Goal: Check status

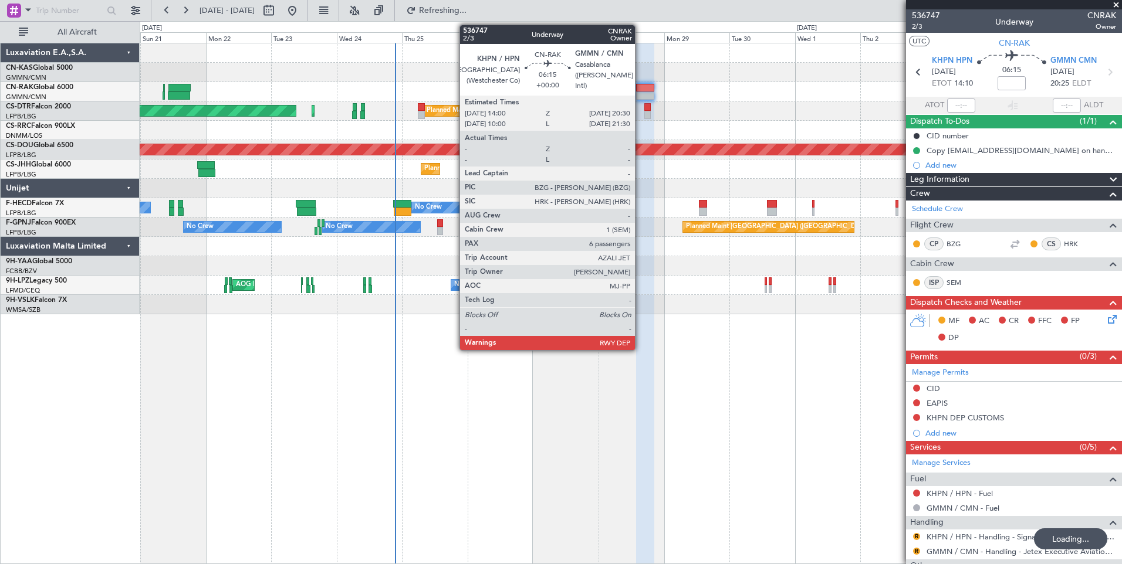
click at [640, 97] on div at bounding box center [645, 96] width 18 height 8
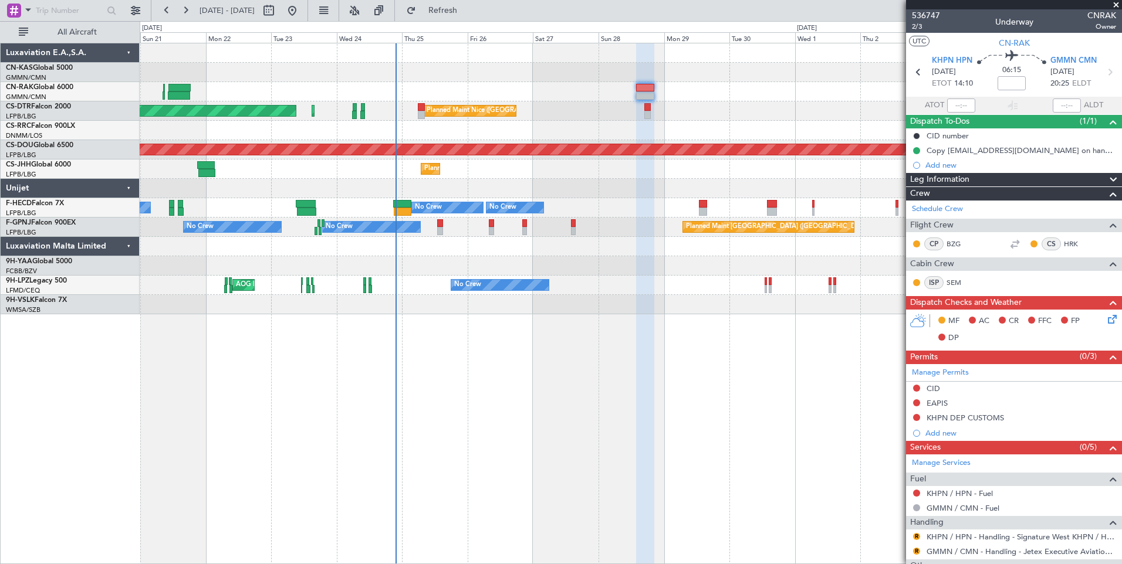
click at [1105, 319] on icon at bounding box center [1109, 317] width 9 height 9
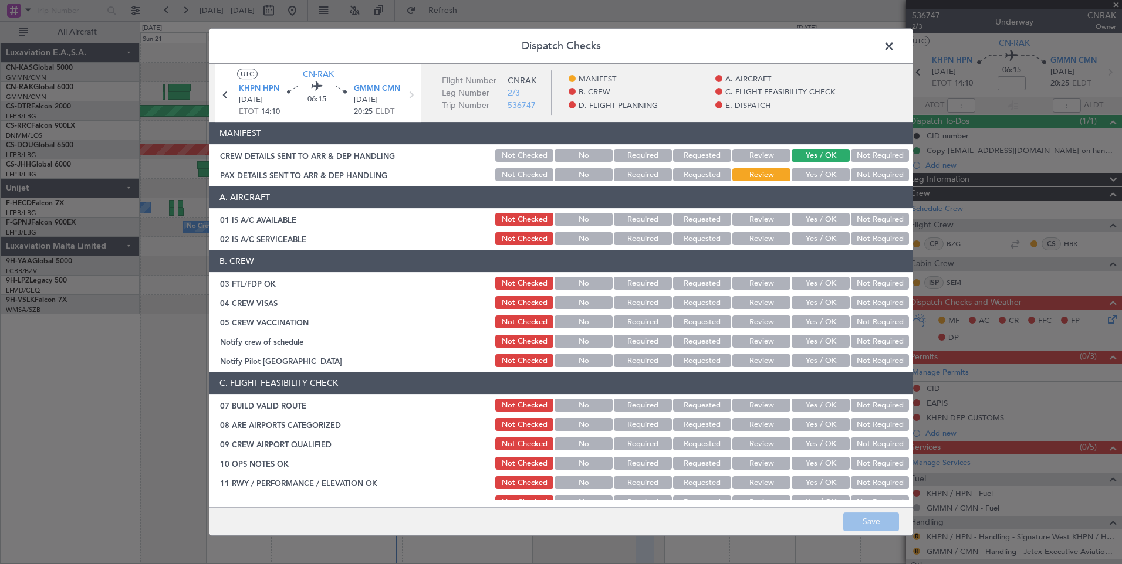
click at [808, 175] on button "Yes / OK" at bounding box center [820, 174] width 58 height 13
click at [874, 520] on button "Save" at bounding box center [871, 522] width 56 height 19
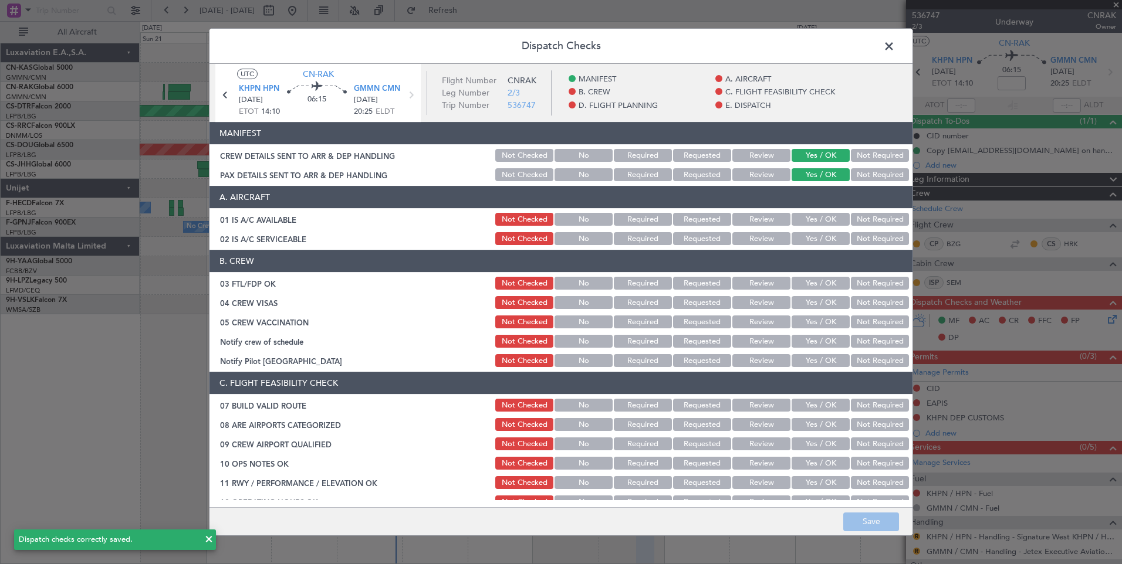
click at [895, 42] on span at bounding box center [895, 49] width 0 height 23
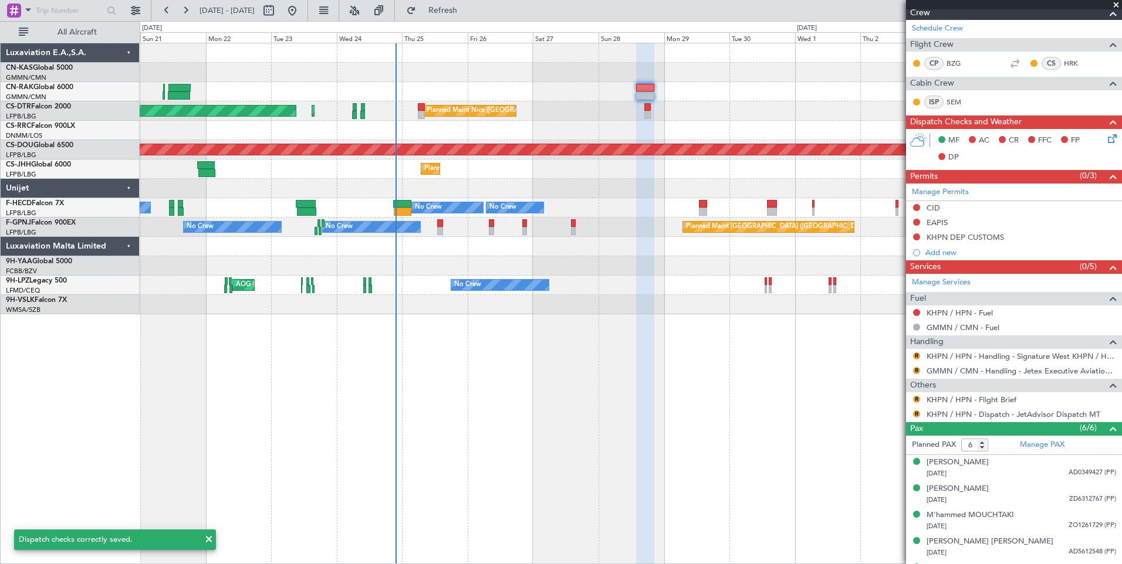
scroll to position [185, 0]
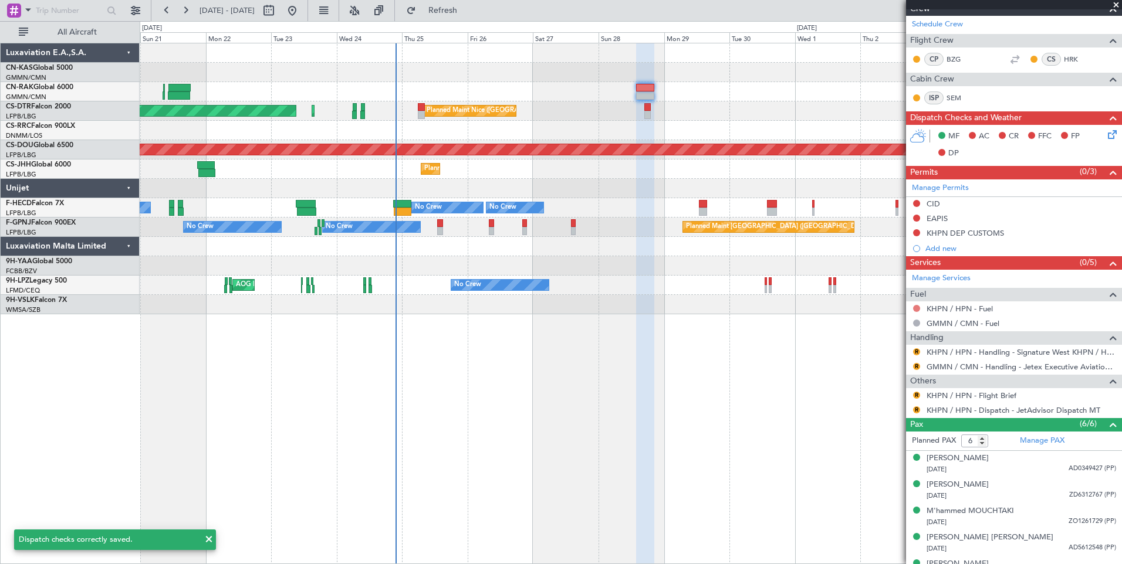
click at [914, 309] on button at bounding box center [916, 308] width 7 height 7
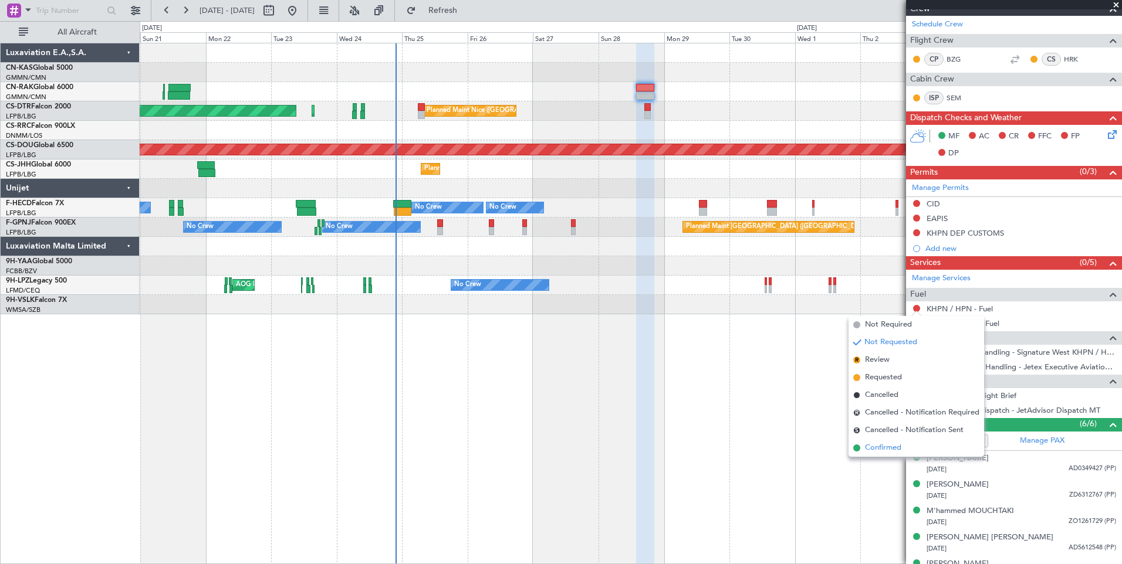
click at [879, 451] on span "Confirmed" at bounding box center [883, 448] width 36 height 12
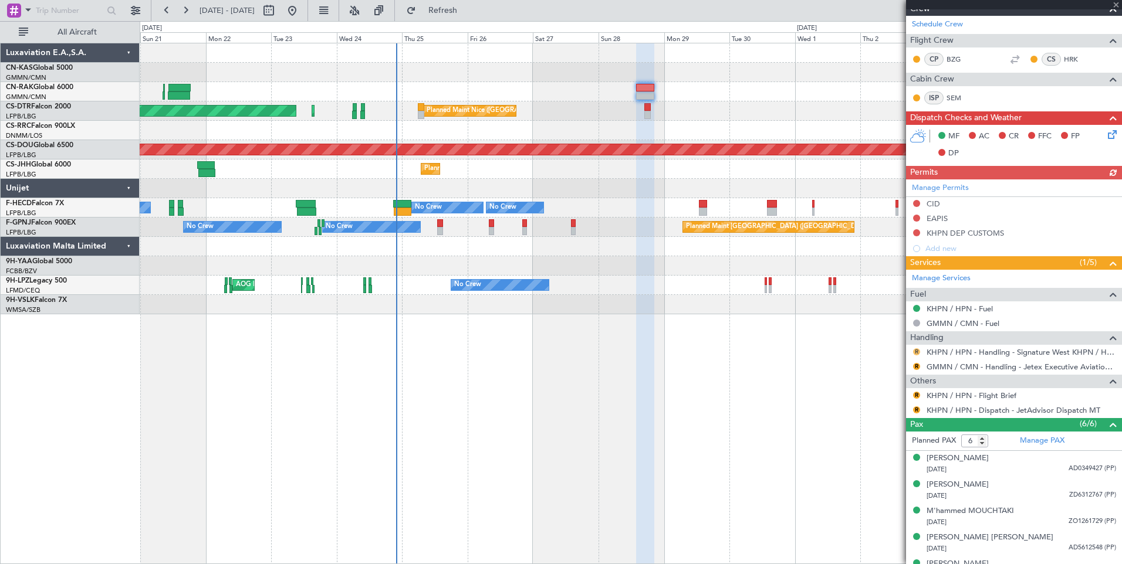
click at [914, 353] on button "R" at bounding box center [916, 351] width 7 height 7
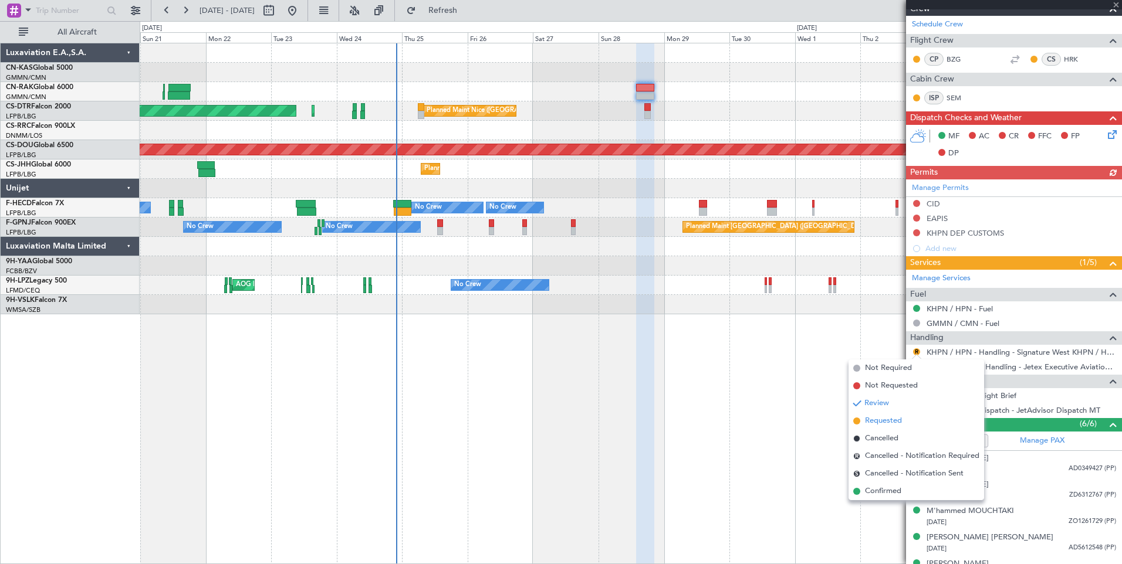
click at [892, 420] on span "Requested" at bounding box center [883, 421] width 37 height 12
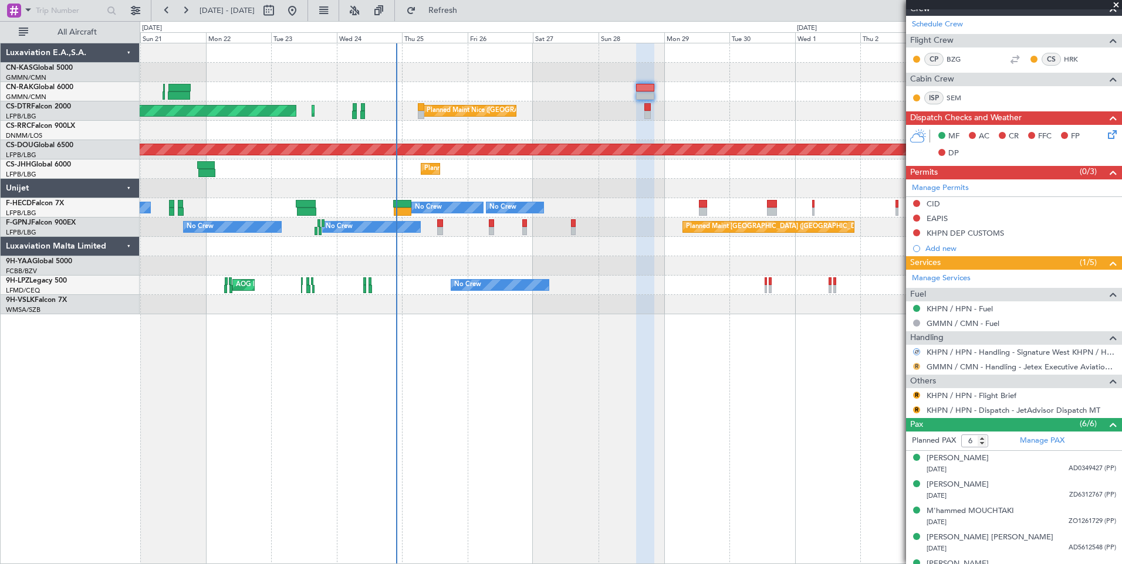
click at [917, 365] on button "R" at bounding box center [916, 366] width 7 height 7
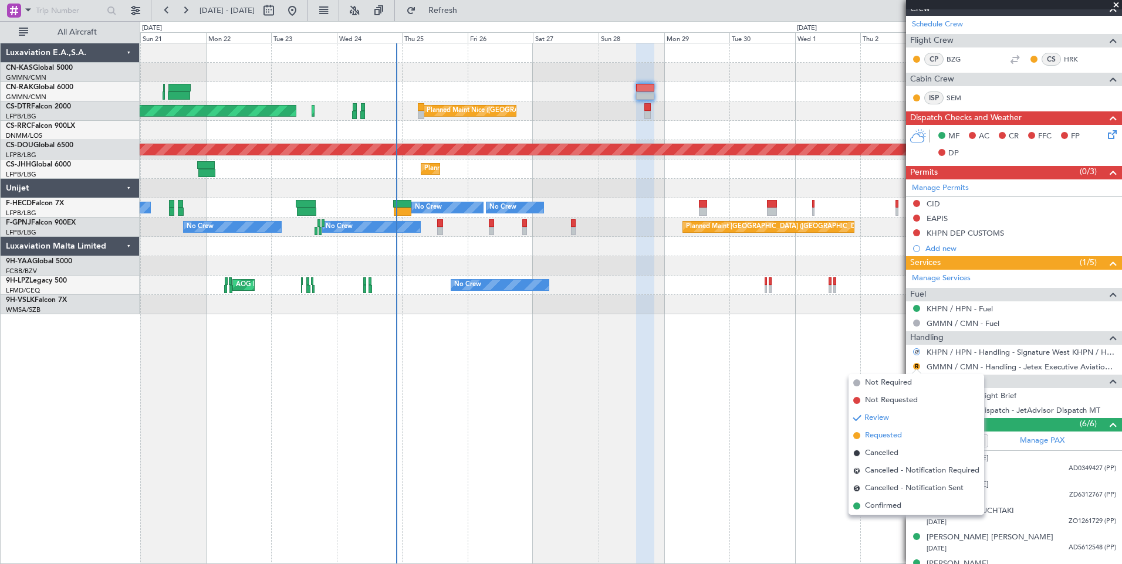
click at [897, 439] on span "Requested" at bounding box center [883, 436] width 37 height 12
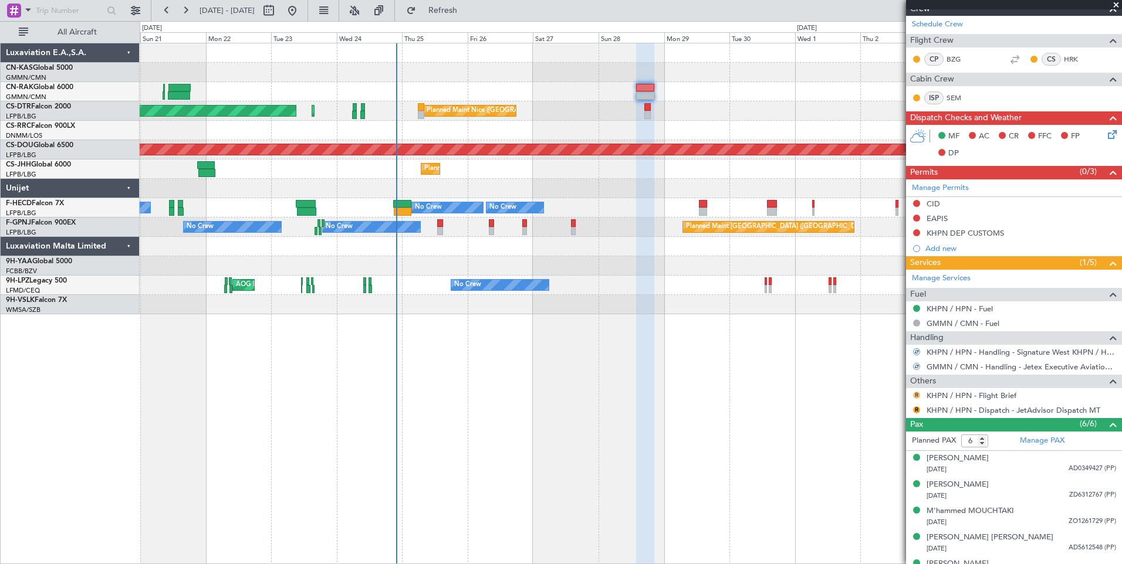
click at [915, 395] on button "R" at bounding box center [916, 395] width 7 height 7
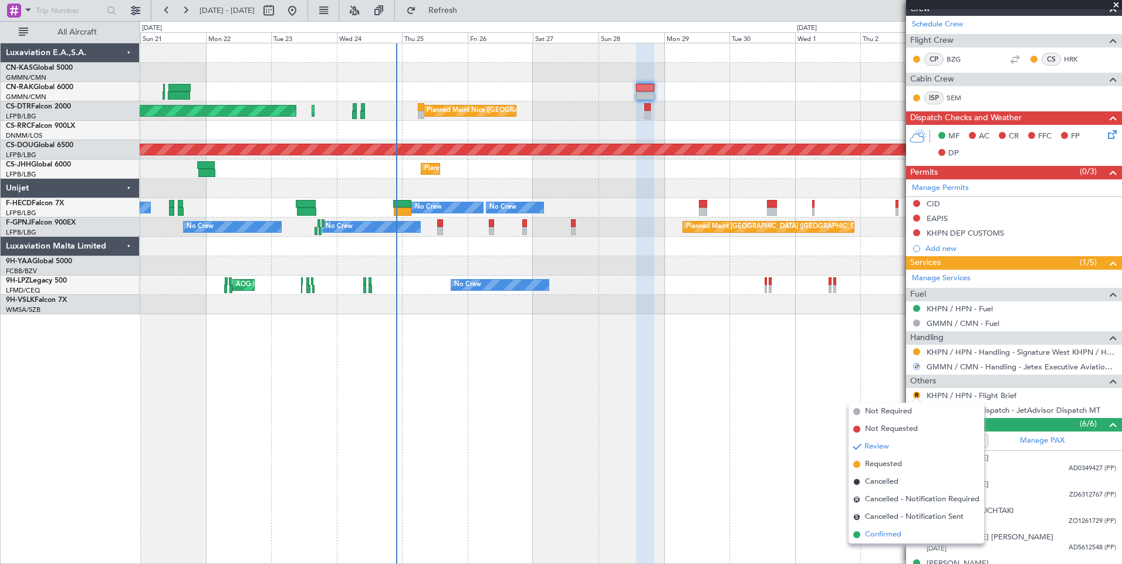
click at [879, 530] on span "Confirmed" at bounding box center [883, 535] width 36 height 12
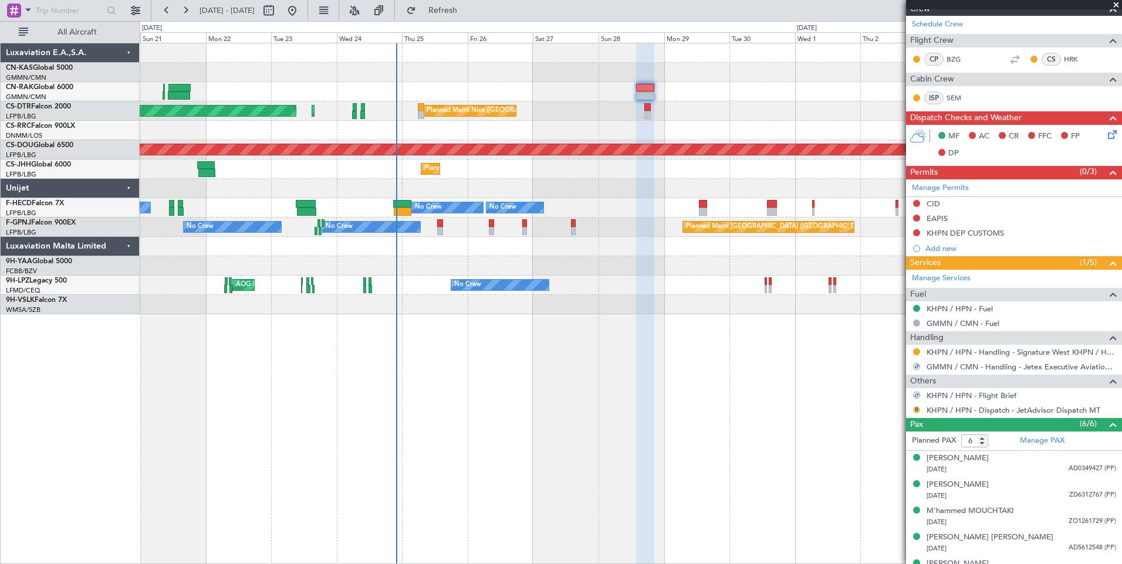
click at [916, 410] on button "R" at bounding box center [916, 410] width 7 height 7
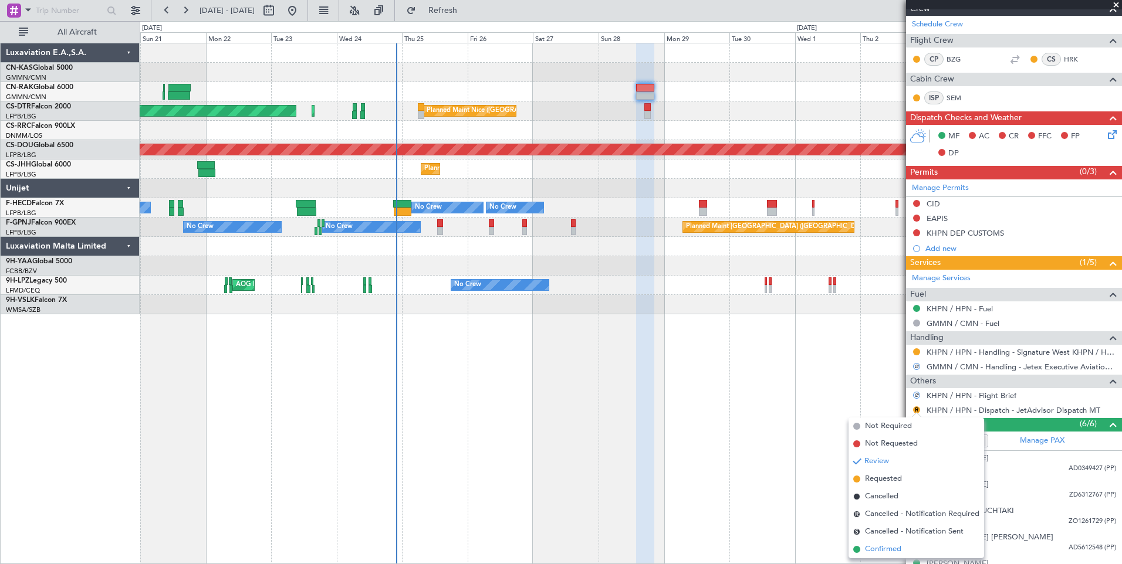
click at [892, 551] on span "Confirmed" at bounding box center [883, 550] width 36 height 12
